Goal: Task Accomplishment & Management: Manage account settings

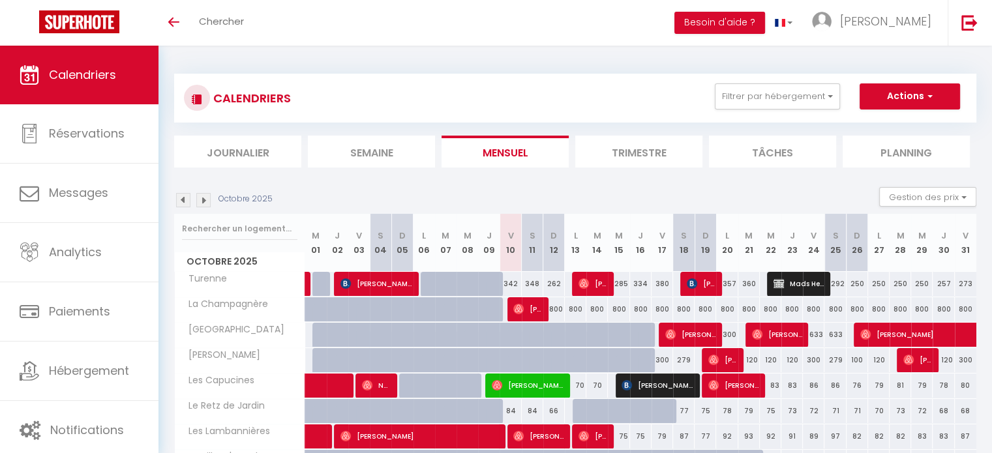
scroll to position [138, 0]
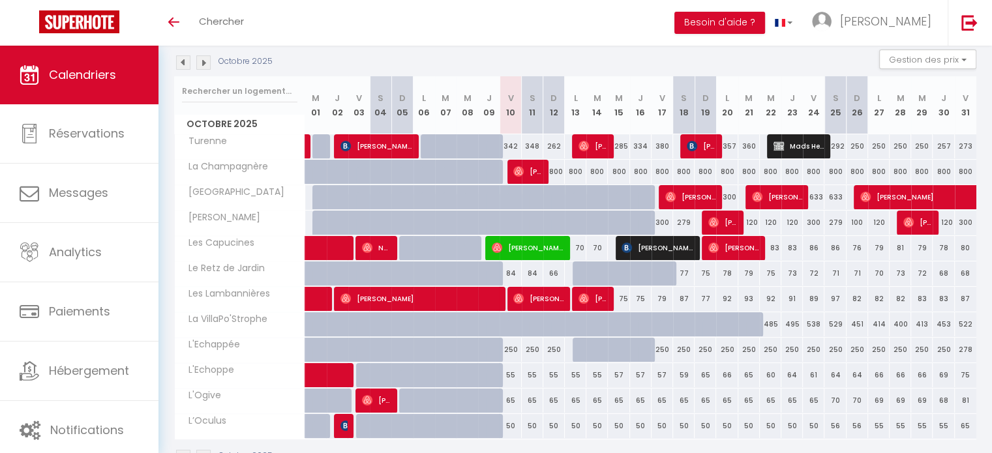
click at [202, 67] on img at bounding box center [203, 62] width 14 height 14
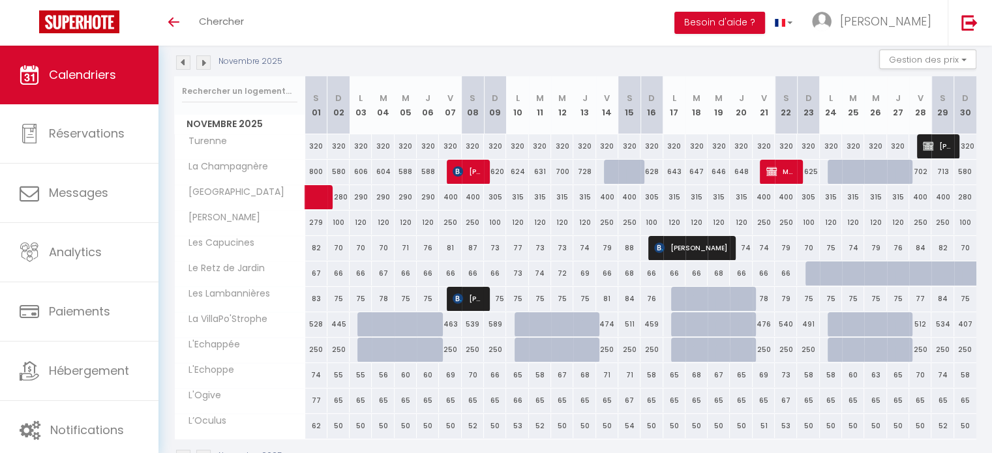
click at [202, 67] on img at bounding box center [203, 62] width 14 height 14
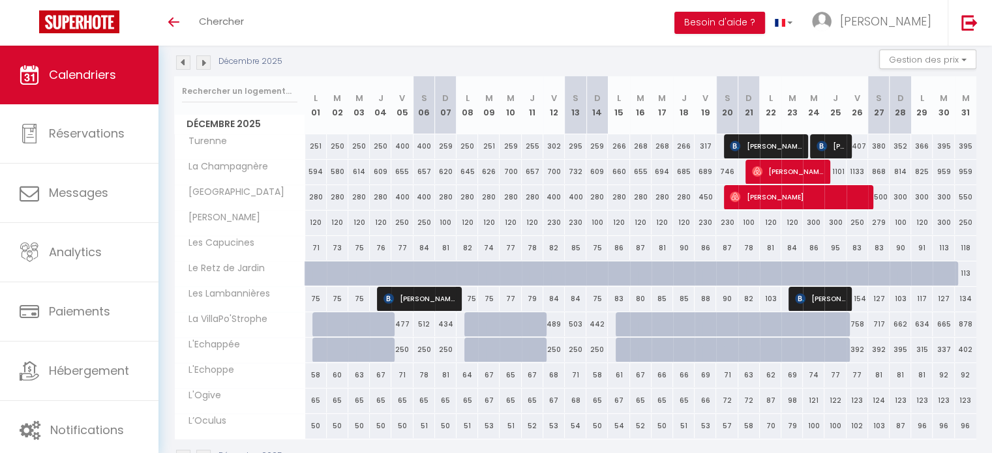
click at [202, 67] on img at bounding box center [203, 62] width 14 height 14
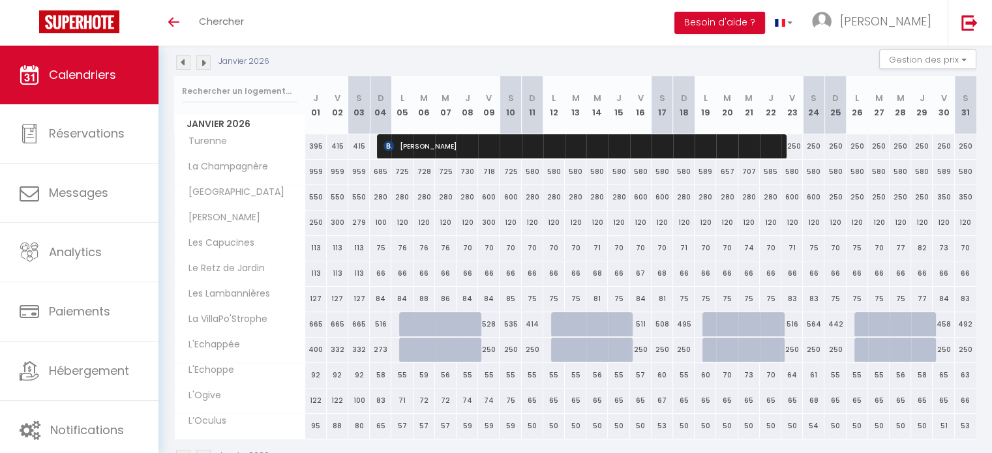
click at [202, 67] on img at bounding box center [203, 62] width 14 height 14
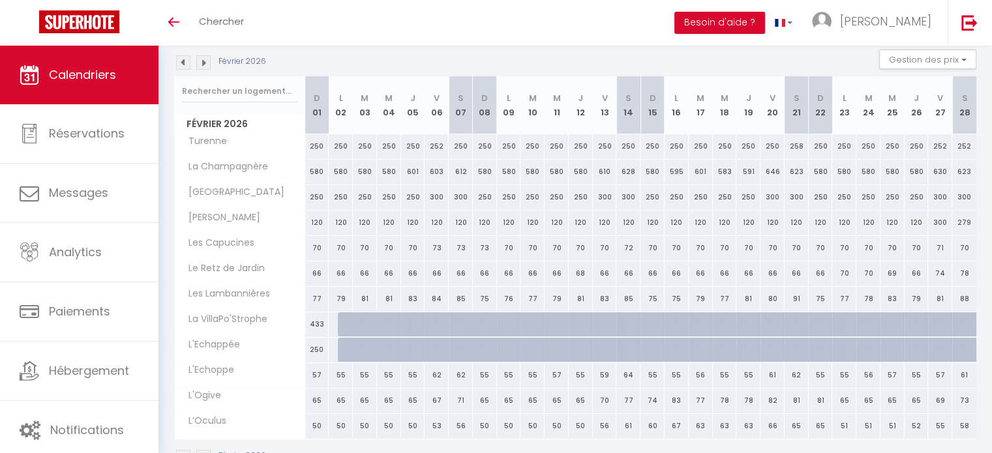
click at [202, 67] on img at bounding box center [203, 62] width 14 height 14
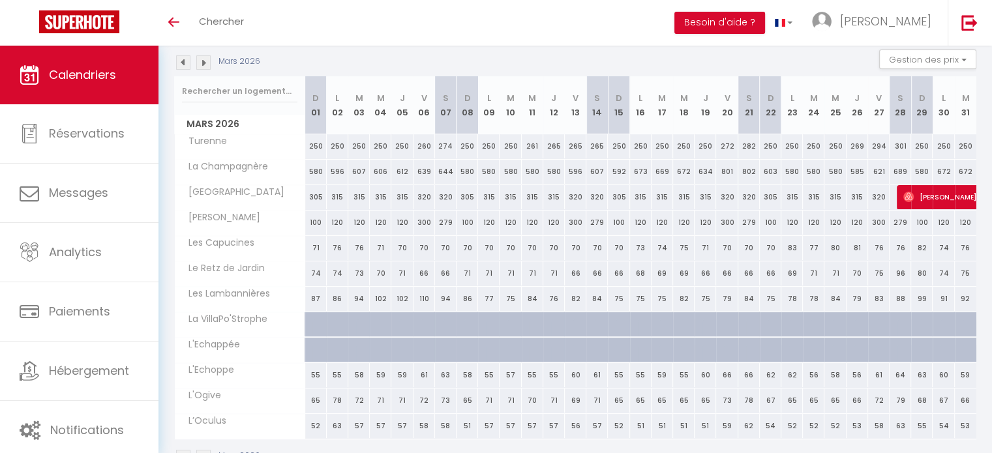
click at [202, 67] on img at bounding box center [203, 62] width 14 height 14
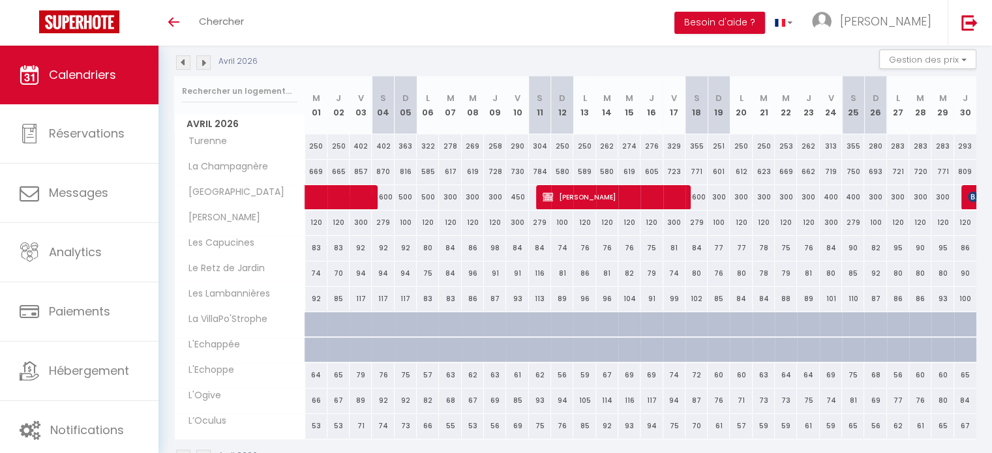
click at [202, 67] on img at bounding box center [203, 62] width 14 height 14
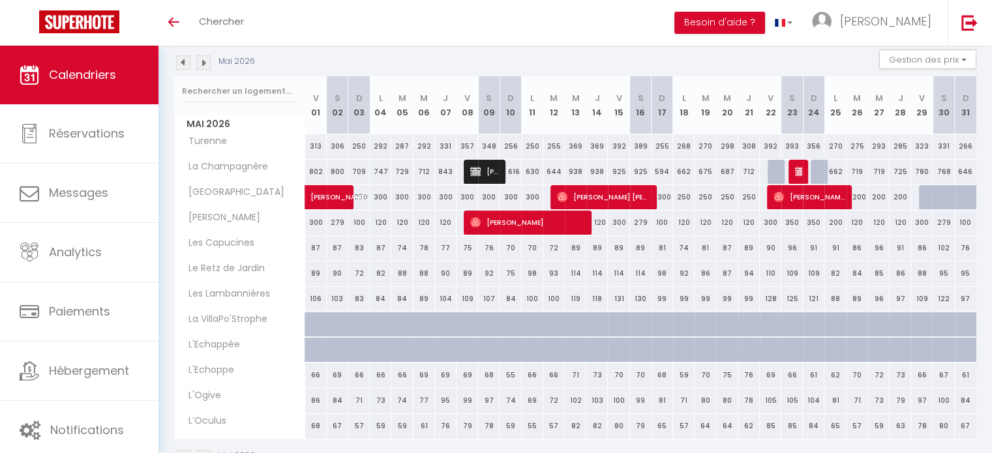
click at [202, 67] on img at bounding box center [203, 62] width 14 height 14
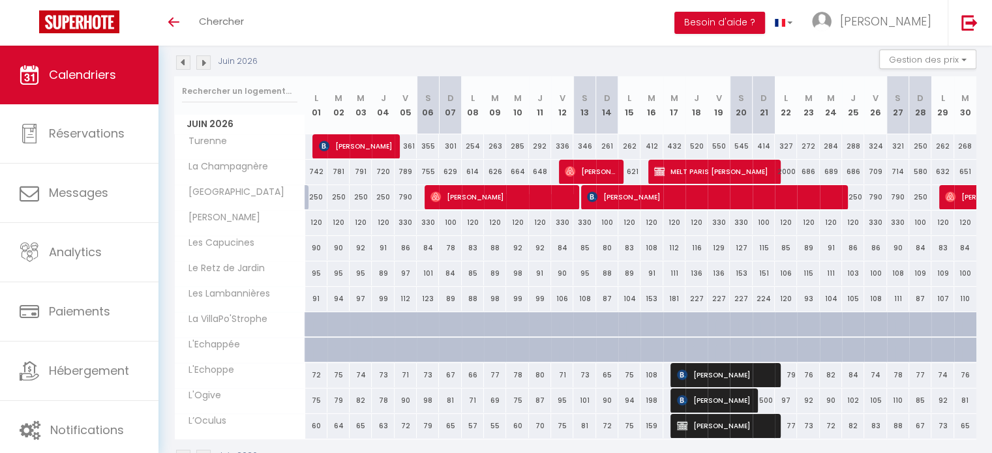
click at [202, 67] on img at bounding box center [203, 62] width 14 height 14
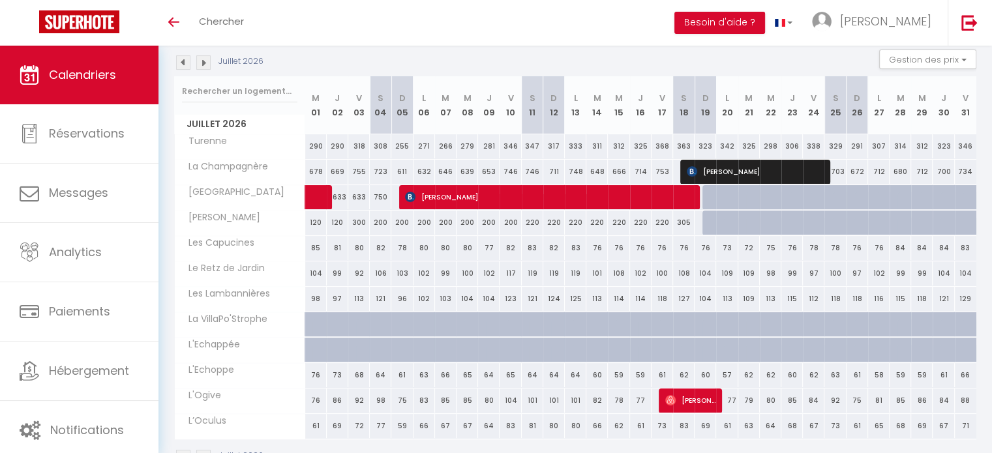
click at [181, 67] on img at bounding box center [183, 62] width 14 height 14
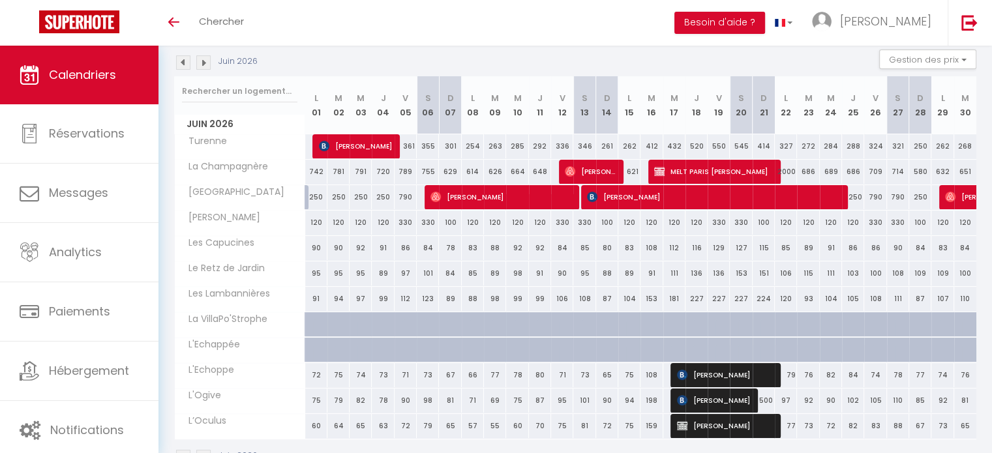
scroll to position [175, 0]
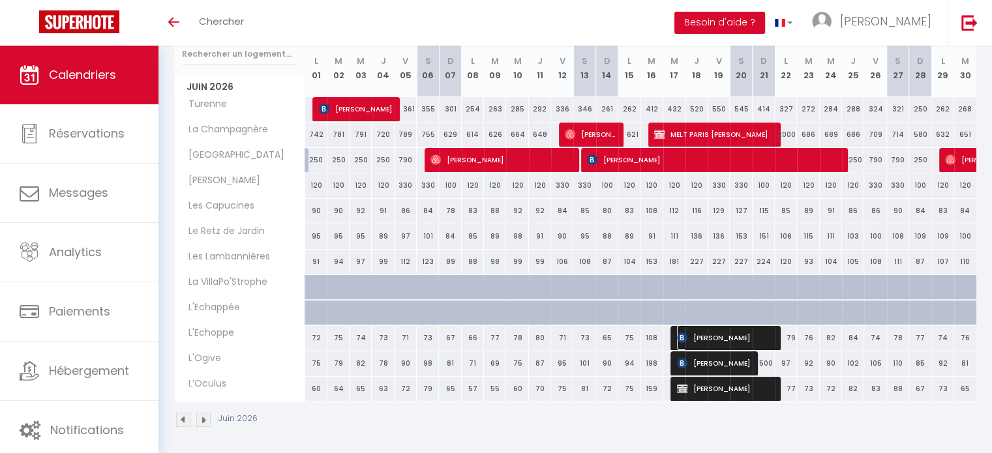
click at [741, 333] on span "[PERSON_NAME]" at bounding box center [725, 337] width 96 height 25
select select "OK"
select select "KO"
select select "0"
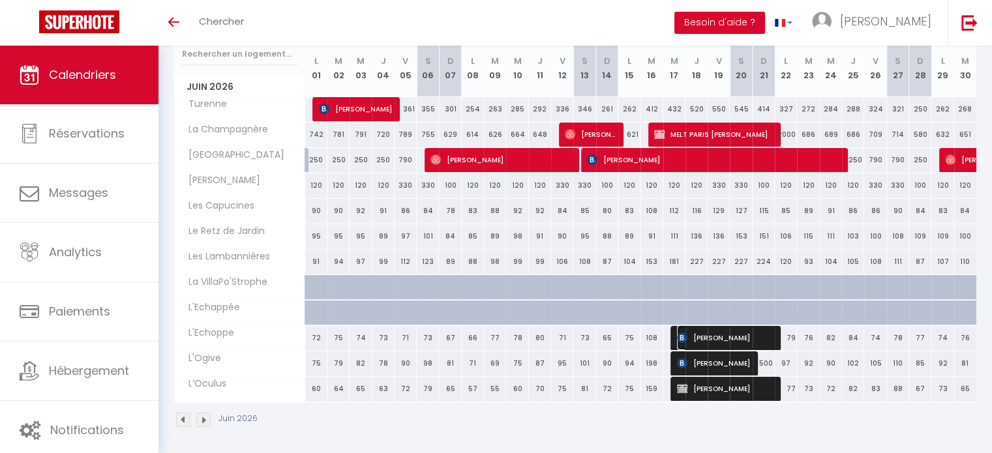
select select "1"
select select
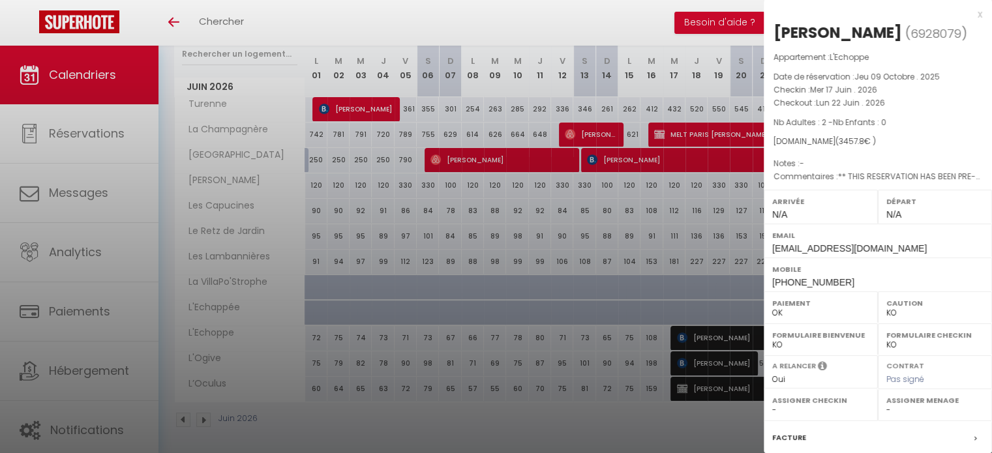
click at [710, 359] on div at bounding box center [496, 226] width 992 height 453
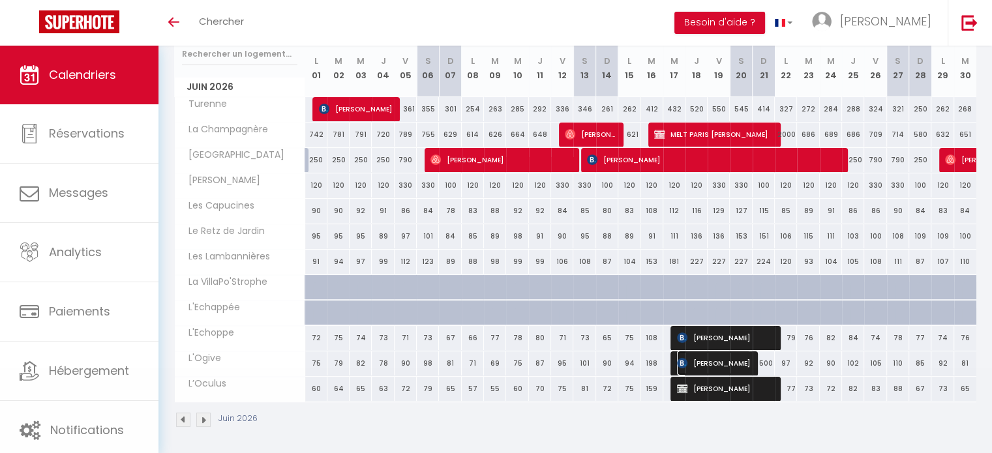
click at [710, 359] on span "[PERSON_NAME]" at bounding box center [714, 363] width 74 height 25
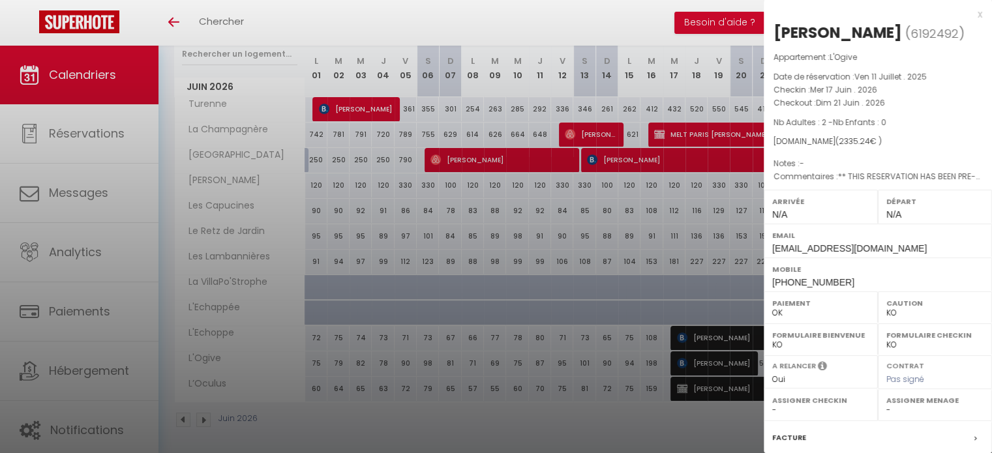
click at [717, 383] on div at bounding box center [496, 226] width 992 height 453
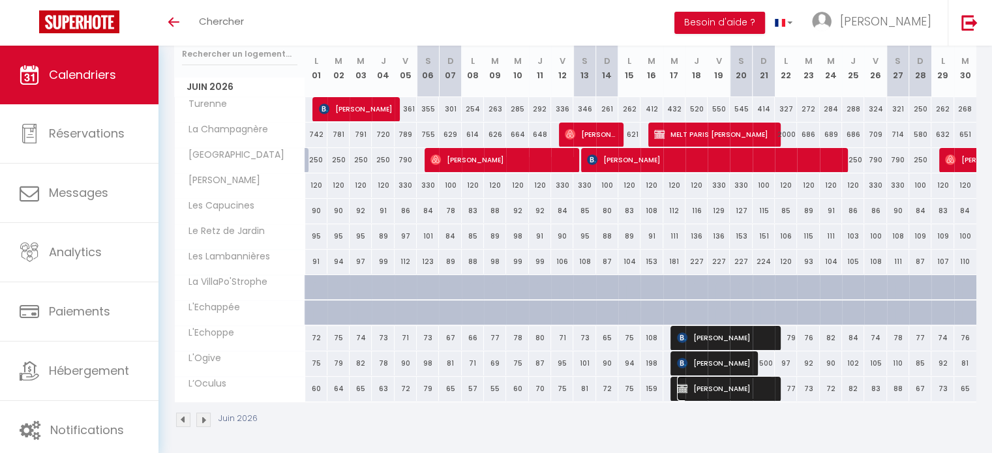
click at [717, 383] on span "[PERSON_NAME]" at bounding box center [725, 388] width 96 height 25
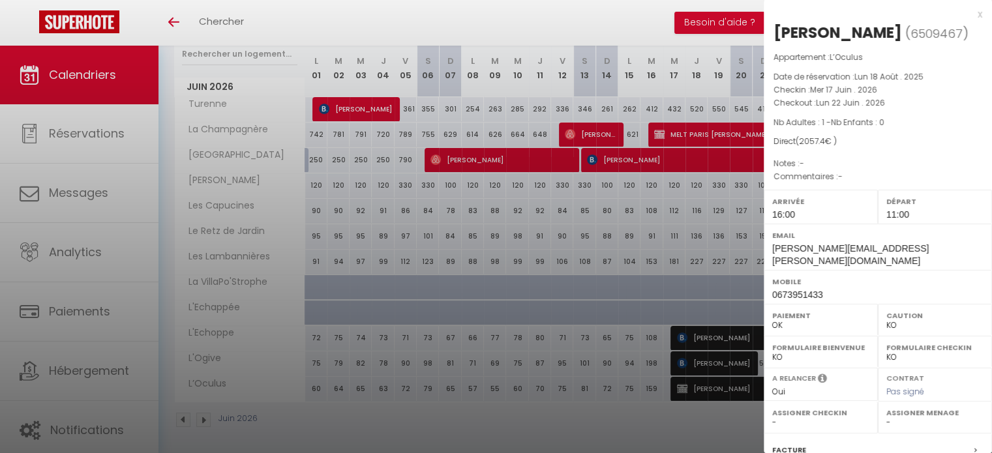
click at [710, 342] on div at bounding box center [496, 226] width 992 height 453
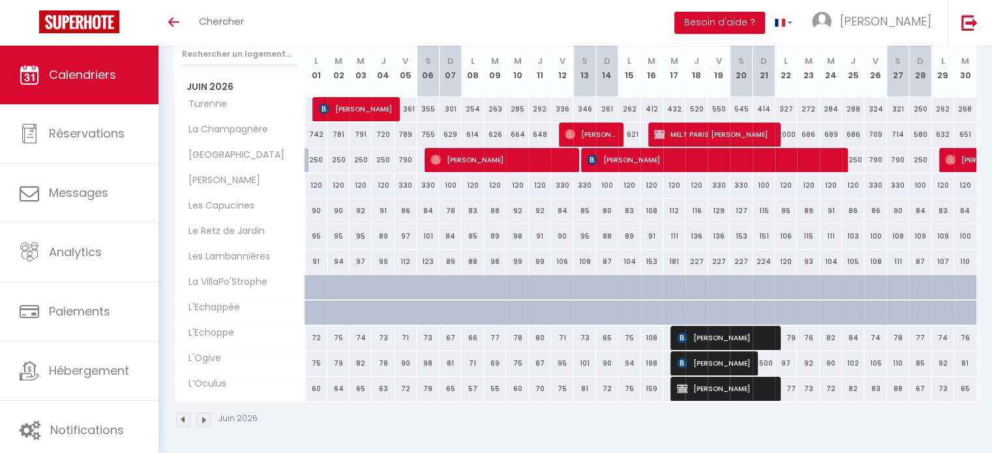
scroll to position [33, 0]
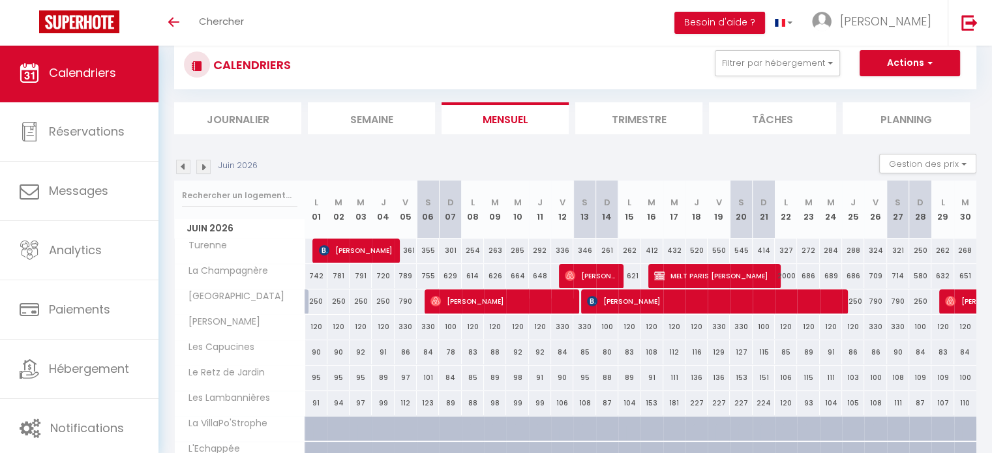
click at [519, 124] on li "Mensuel" at bounding box center [505, 118] width 127 height 32
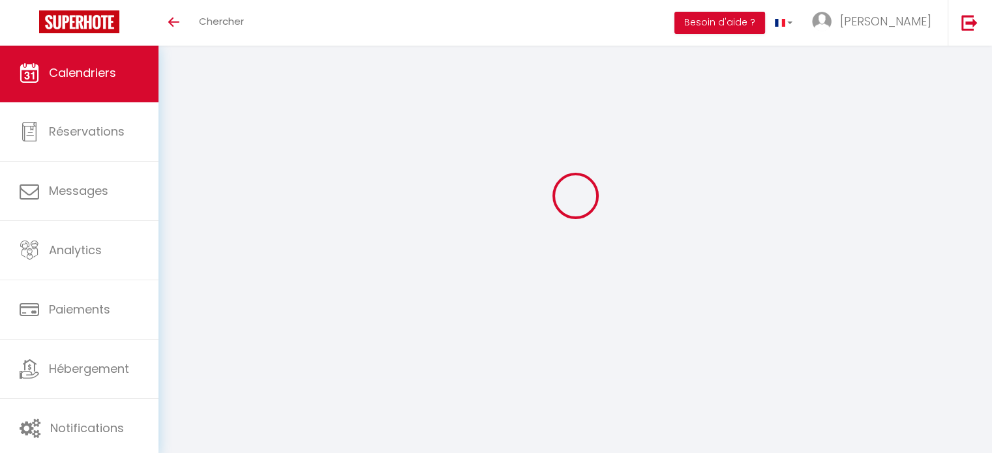
select select "KO"
select select "0"
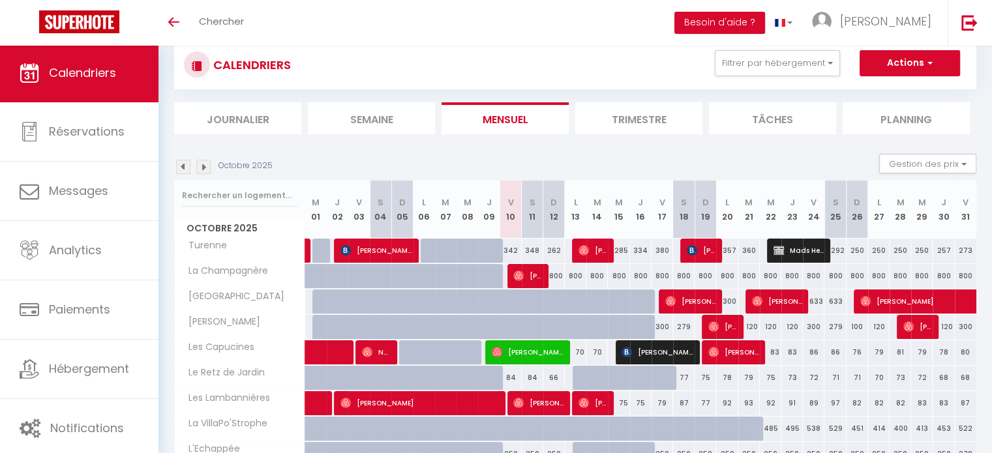
scroll to position [128, 0]
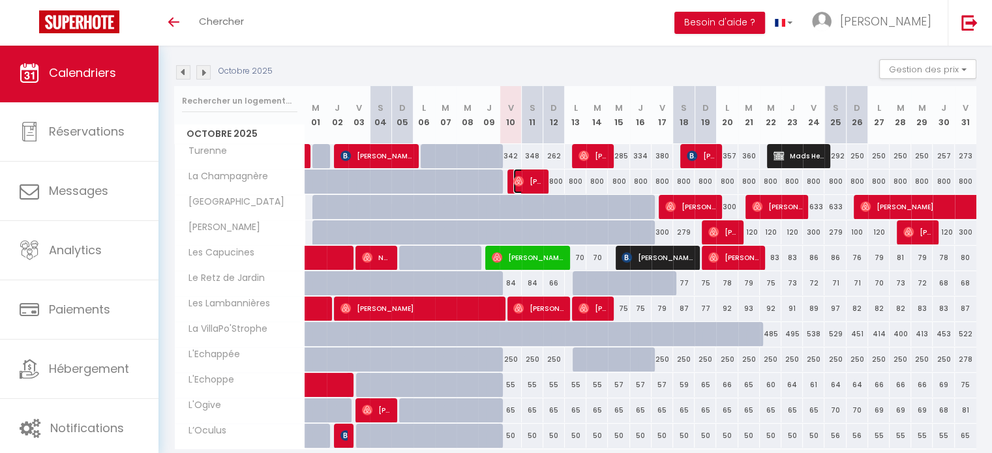
click at [531, 186] on span "[PERSON_NAME]" at bounding box center [527, 181] width 29 height 25
select select "OK"
select select "52780"
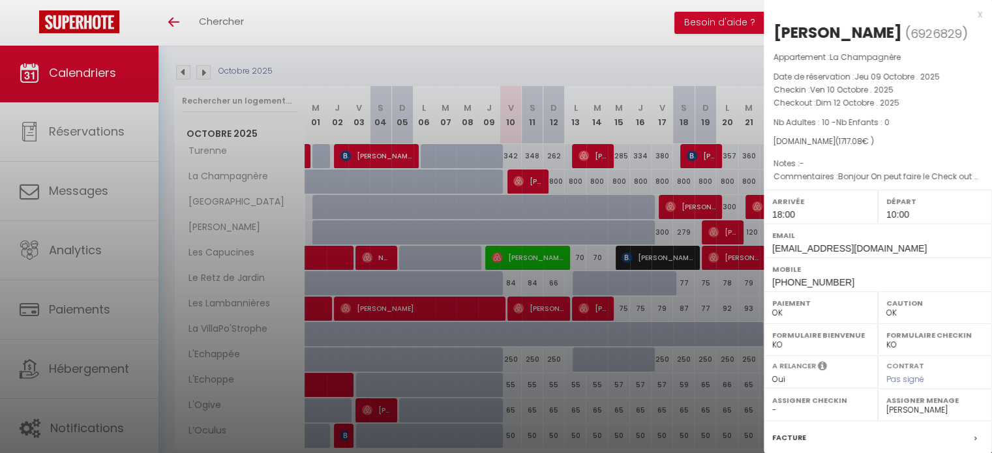
click at [731, 342] on div at bounding box center [496, 226] width 992 height 453
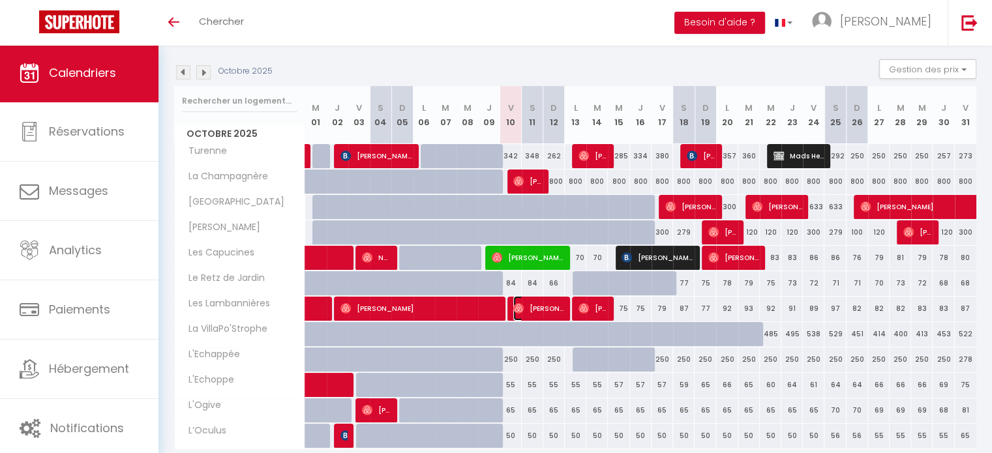
click at [541, 313] on span "[PERSON_NAME]" at bounding box center [538, 308] width 50 height 25
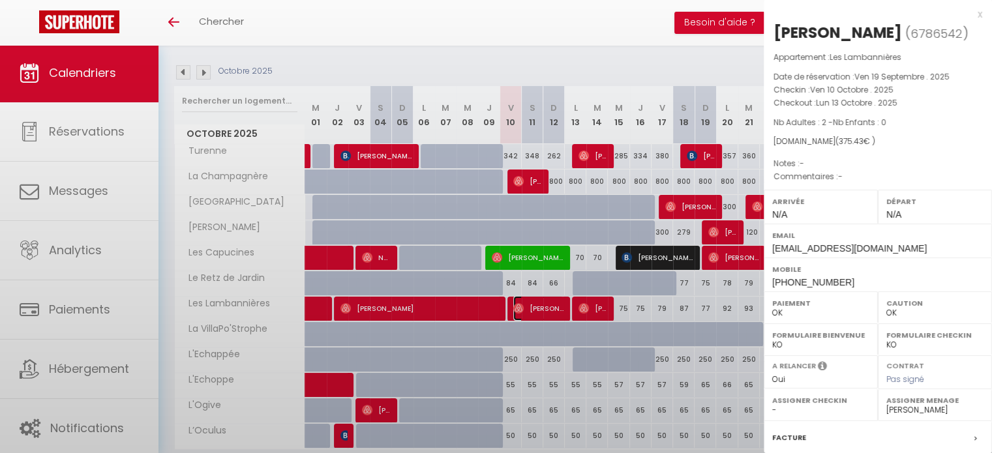
select select "0"
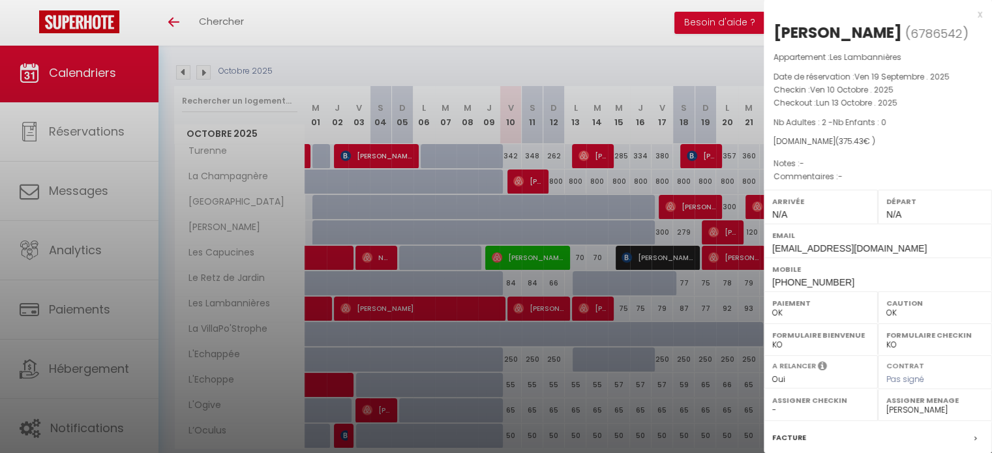
click at [597, 318] on div at bounding box center [496, 226] width 992 height 453
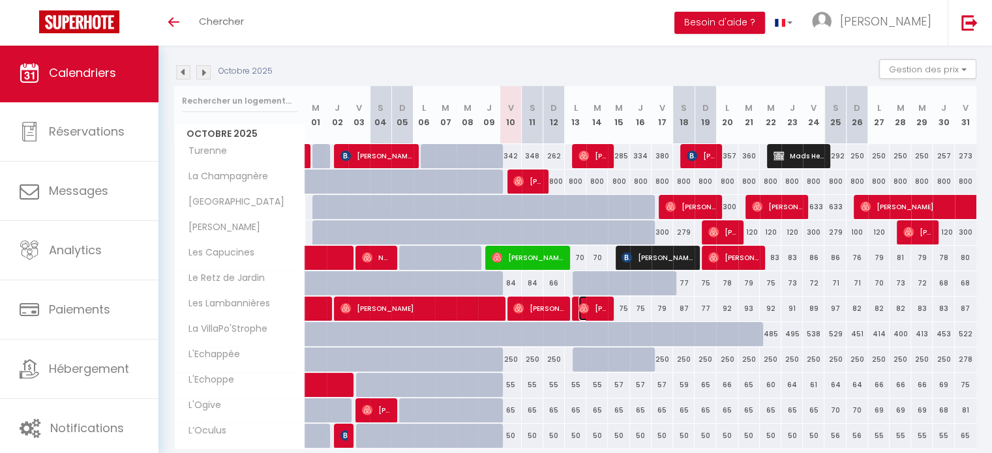
click at [598, 302] on span "[PERSON_NAME]" at bounding box center [593, 308] width 29 height 25
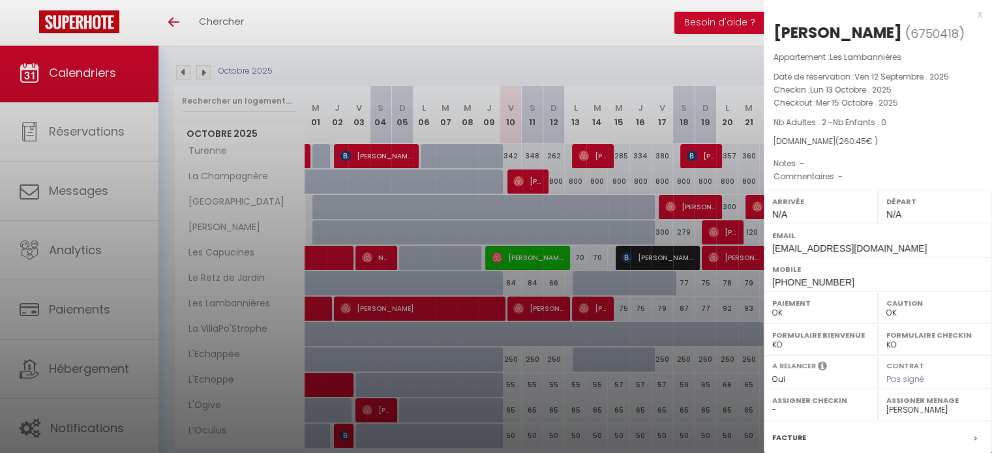
click at [616, 335] on div at bounding box center [496, 226] width 992 height 453
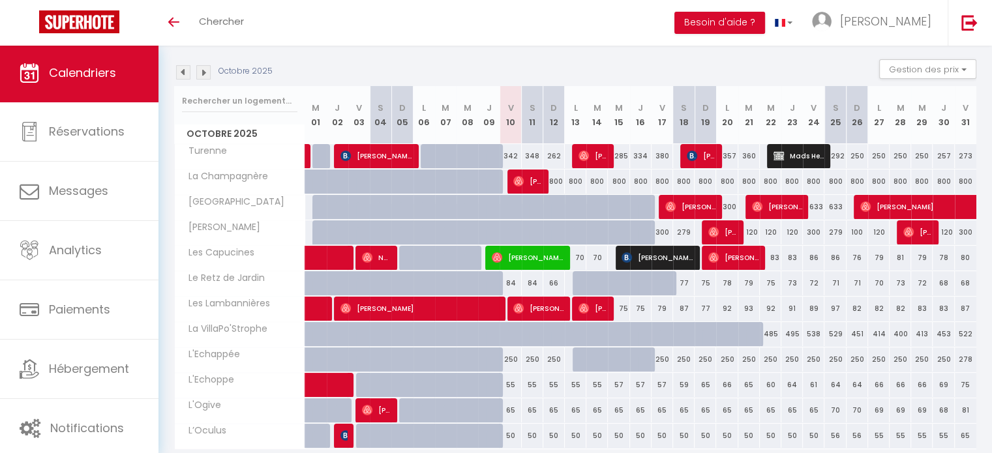
scroll to position [175, 0]
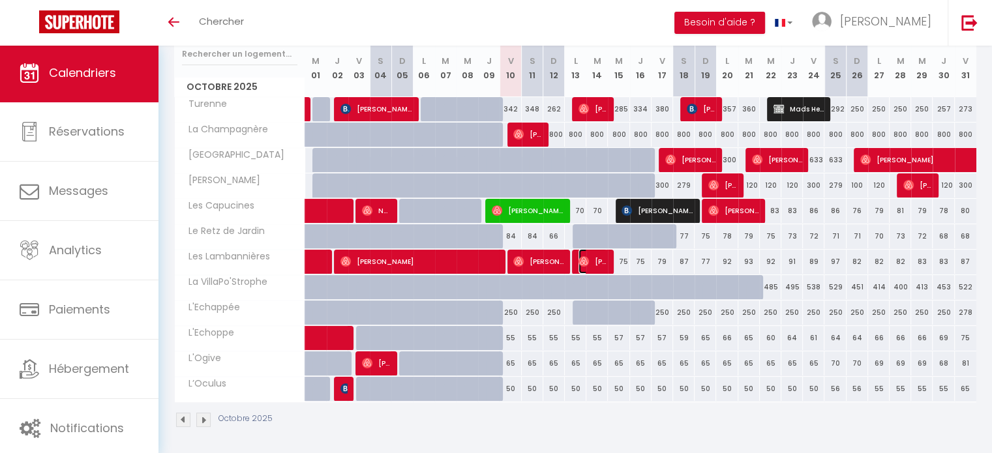
click at [595, 265] on span "[PERSON_NAME]" at bounding box center [593, 261] width 29 height 25
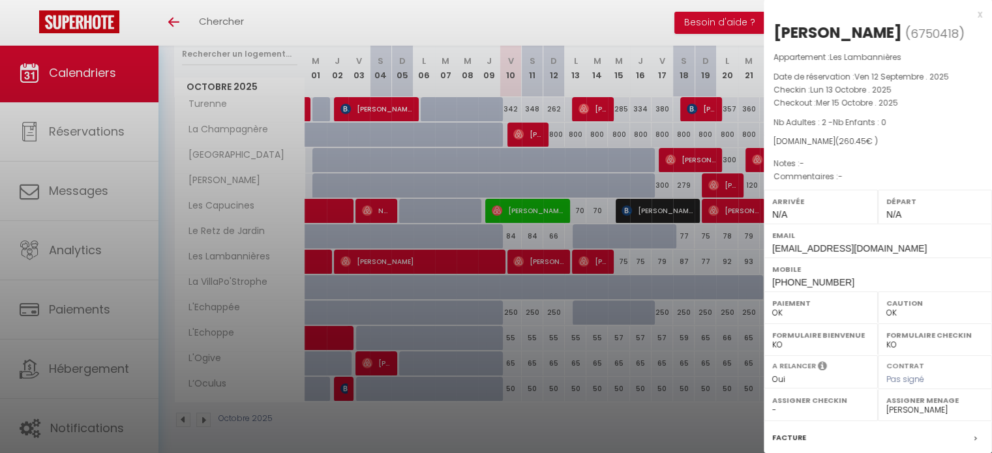
click at [679, 333] on div at bounding box center [496, 226] width 992 height 453
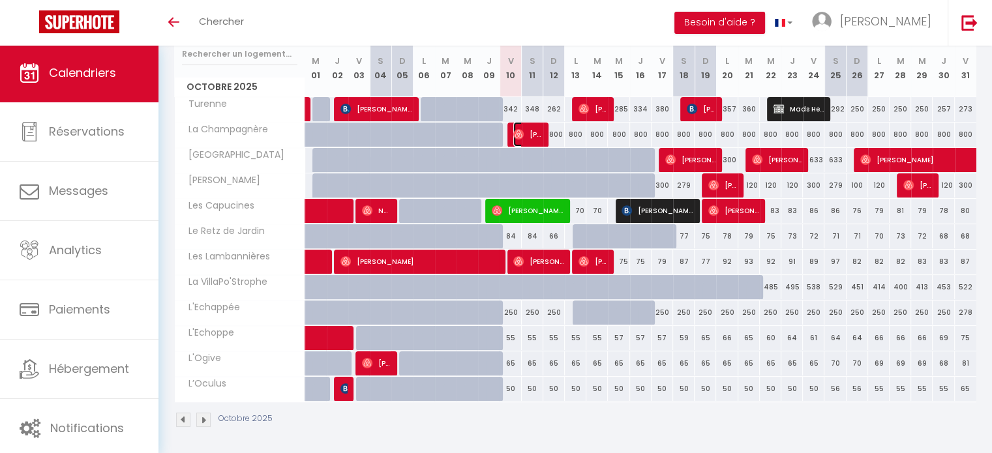
click at [532, 132] on span "[PERSON_NAME]" at bounding box center [527, 134] width 29 height 25
select select "52780"
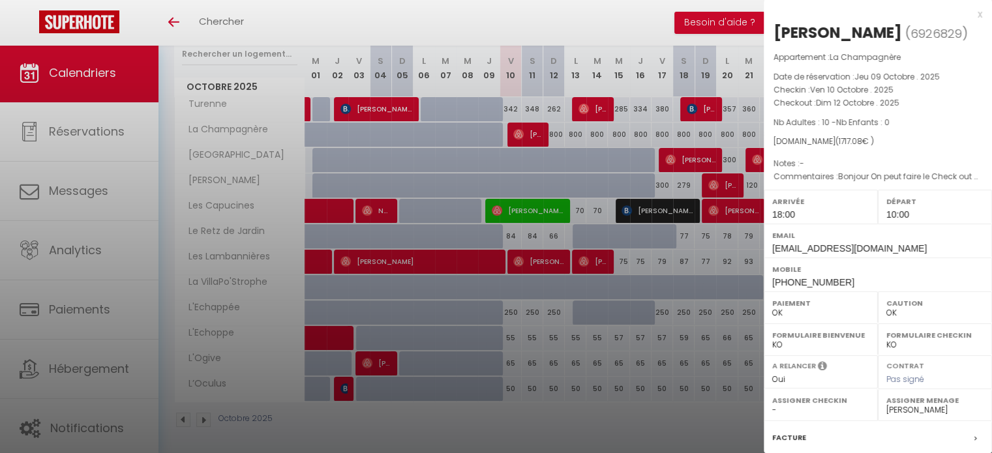
click at [696, 309] on div at bounding box center [496, 226] width 992 height 453
